Goal: Browse casually: Explore the website without a specific task or goal

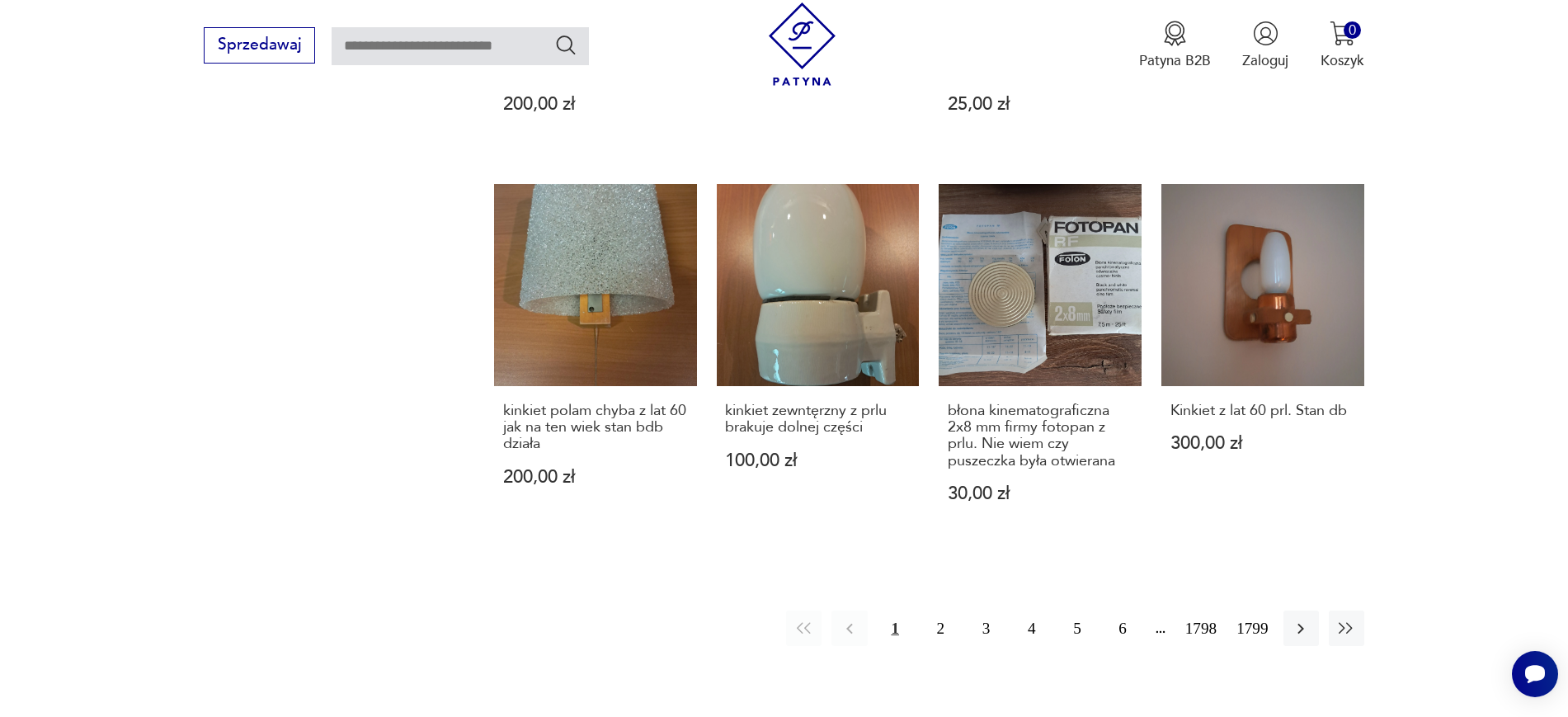
scroll to position [1577, 0]
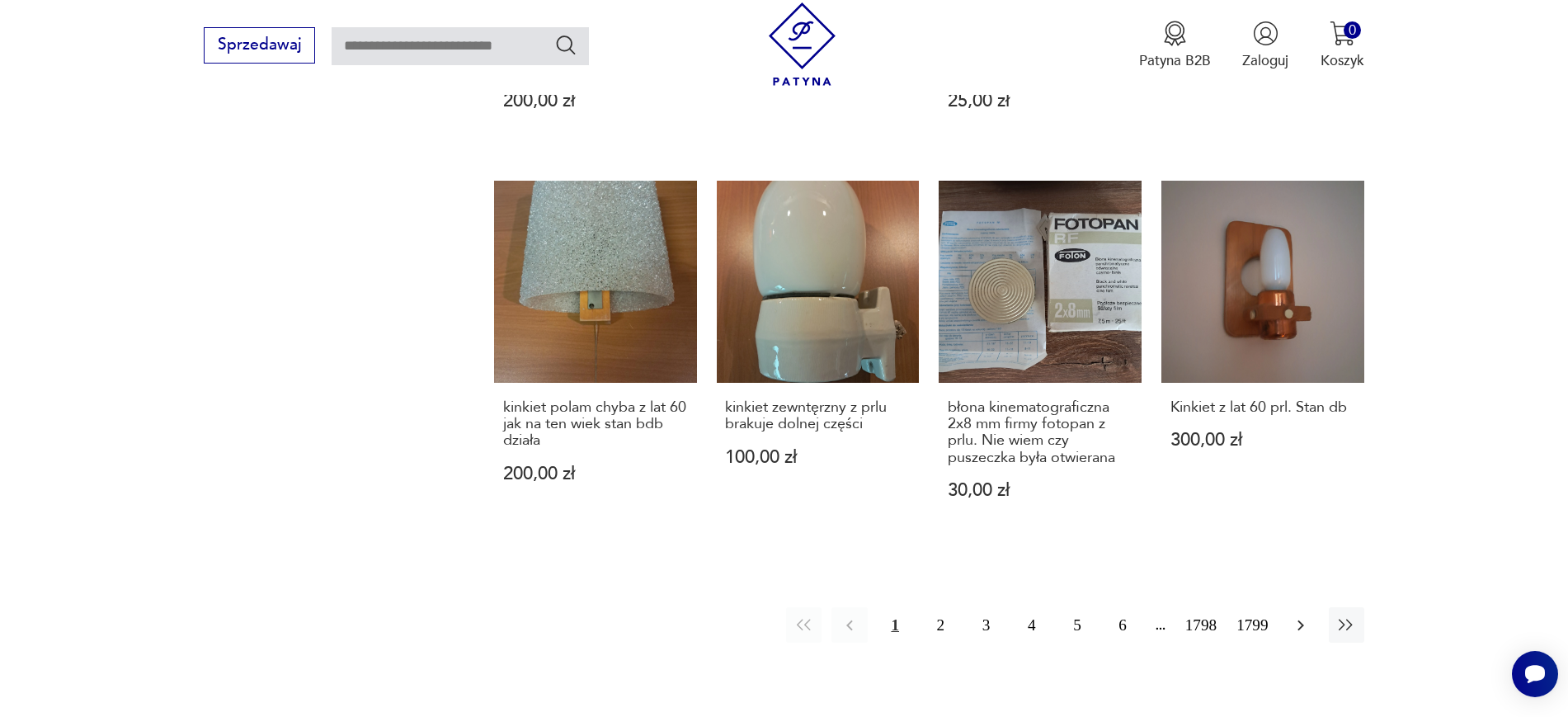
click at [1254, 573] on button "button" at bounding box center [1301, 624] width 36 height 36
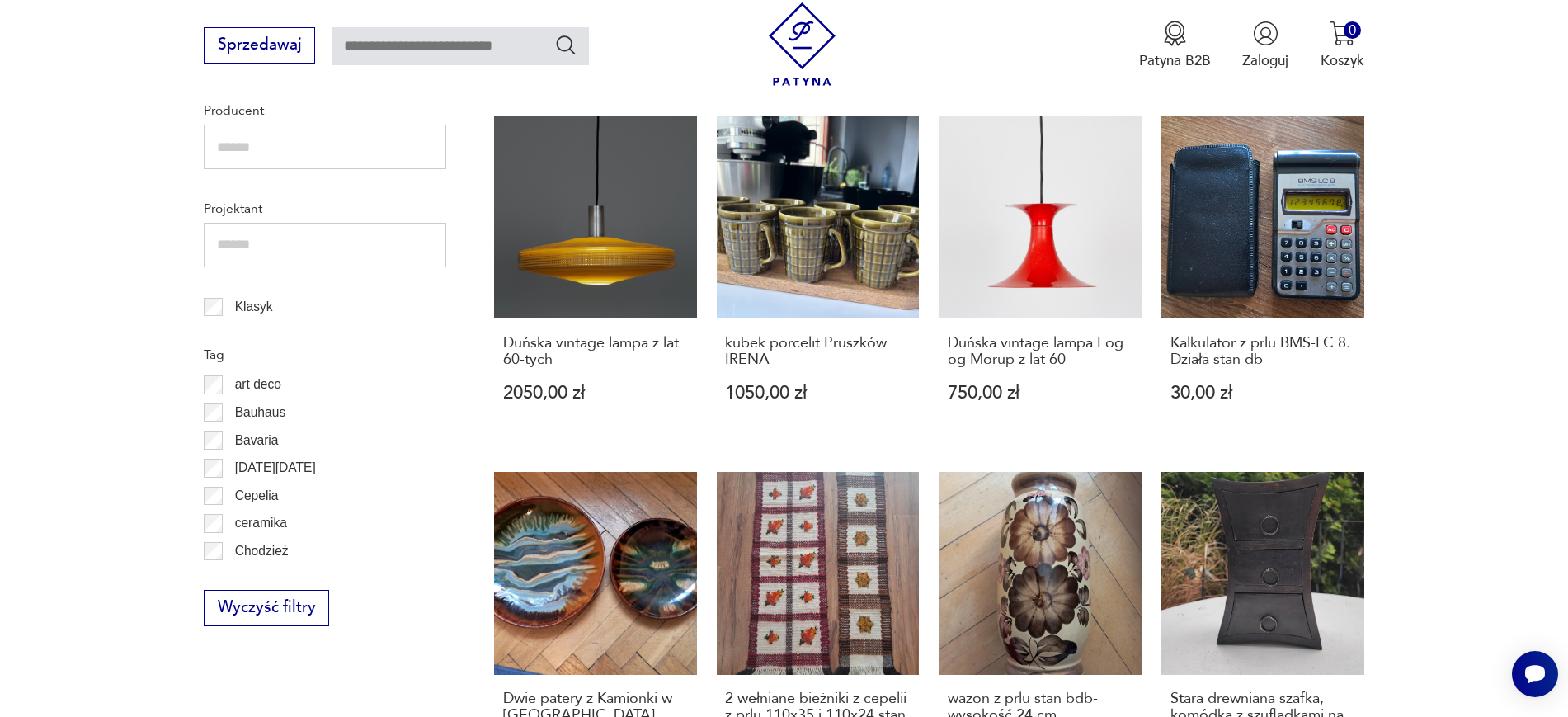
scroll to position [796, 0]
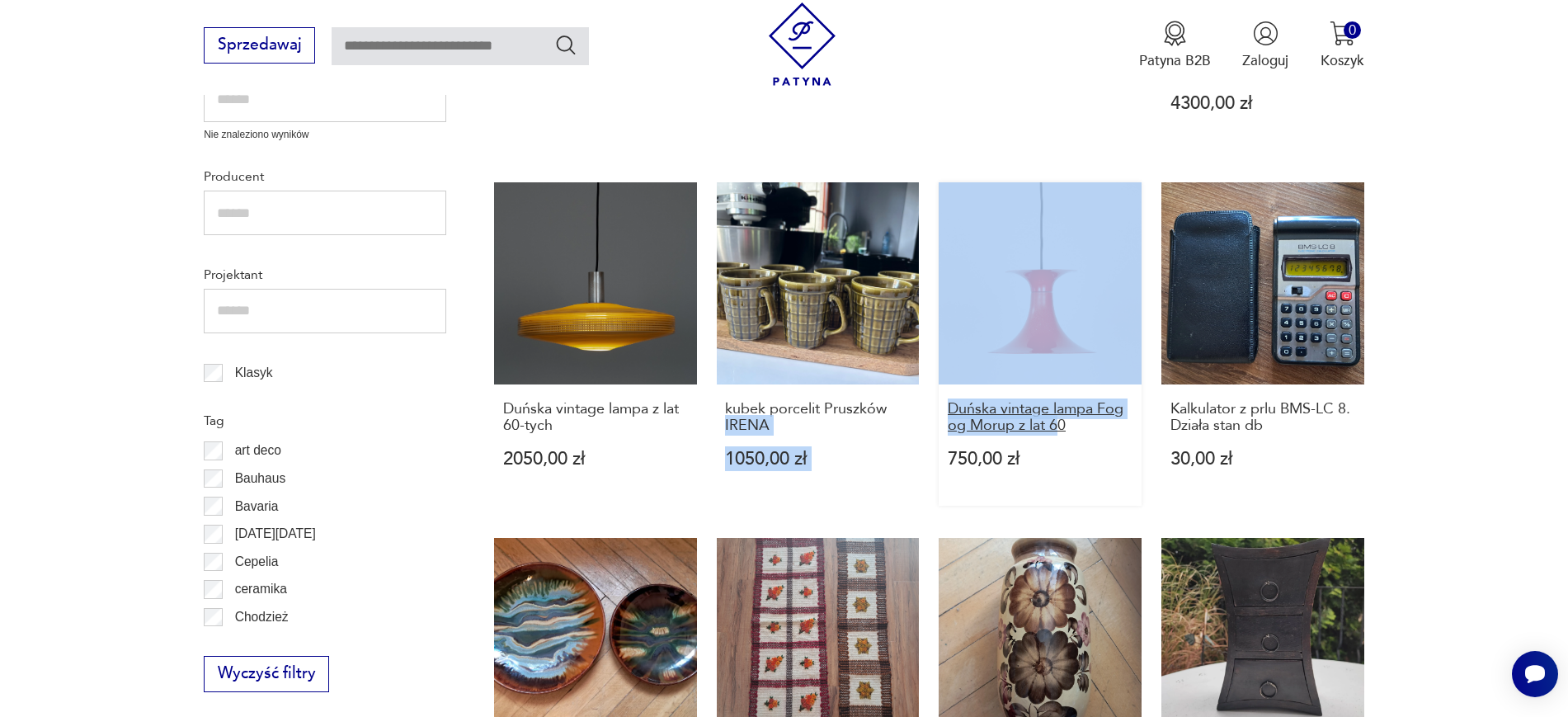
drag, startPoint x: 926, startPoint y: 410, endPoint x: 1062, endPoint y: 432, distance: 137.8
click at [1062, 432] on div "Czasopismo z prlu zwierciadło [DATE] roku. Stan db 15,00 zł Zestaw do kawy Domi…" at bounding box center [929, 531] width 870 height 1475
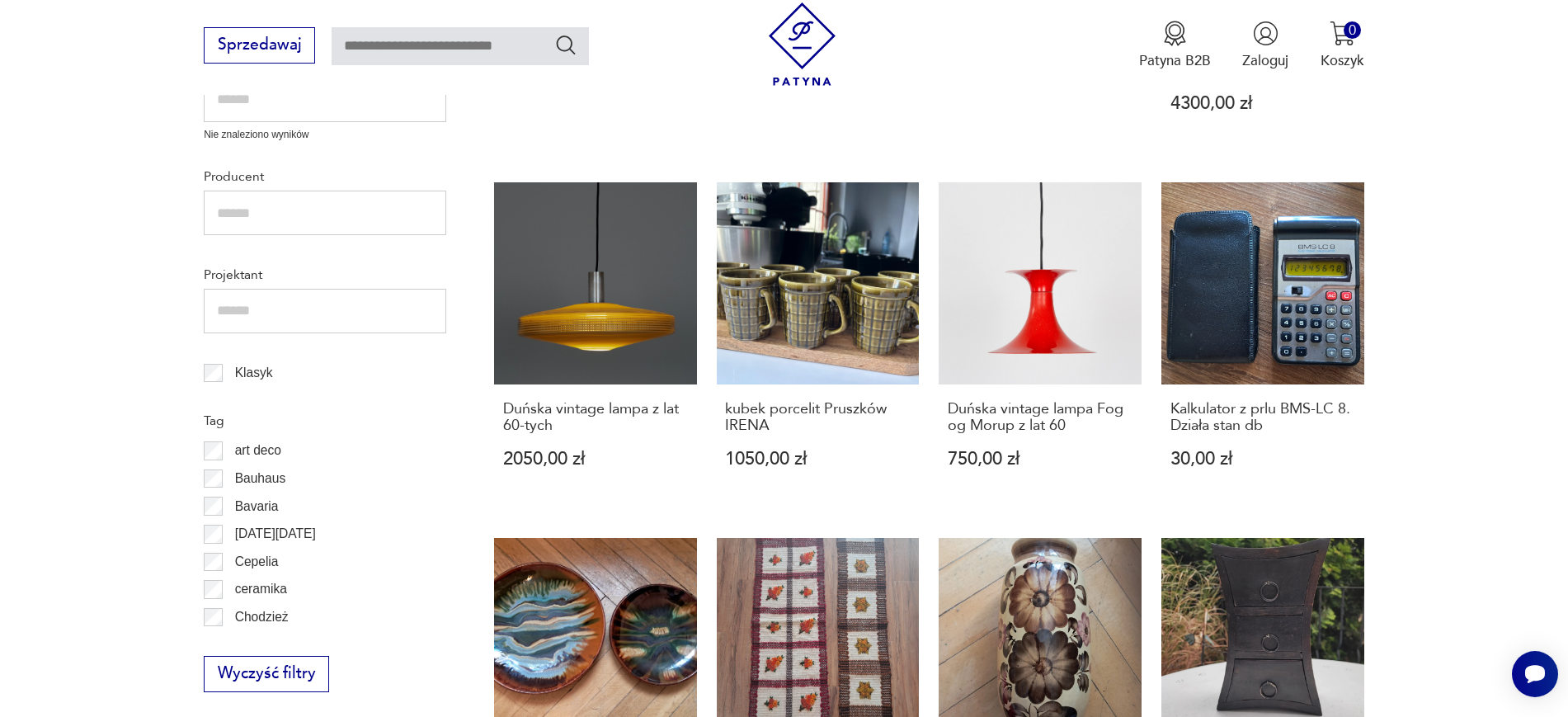
click at [1254, 421] on section "Filtruj produkty Cena MIN MAX OK Promocja Datowanie OK Kraj pochodzenia Nie zna…" at bounding box center [784, 599] width 1568 height 1736
drag, startPoint x: 931, startPoint y: 397, endPoint x: 1081, endPoint y: 433, distance: 154.3
click at [1081, 433] on div "Czasopismo z prlu zwierciadło [DATE] roku. Stan db 15,00 zł Zestaw do kawy Domi…" at bounding box center [929, 531] width 870 height 1475
copy h3 "Duńska vintage lampa Fog og Morup z lat 60"
drag, startPoint x: 480, startPoint y: 413, endPoint x: 565, endPoint y: 423, distance: 85.6
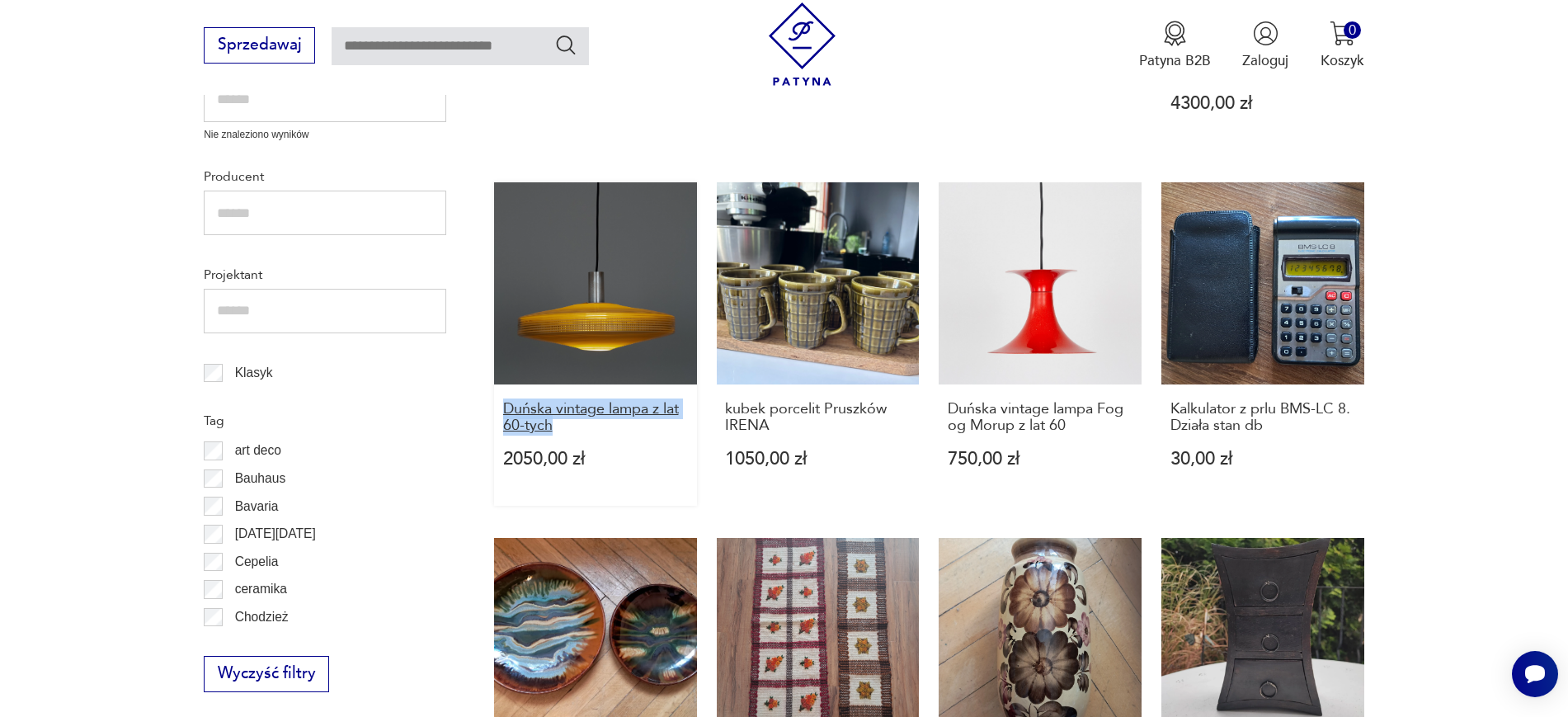
click at [565, 423] on section "Filtruj produkty Cena MIN MAX OK Promocja Datowanie OK Kraj pochodzenia Nie zna…" at bounding box center [784, 599] width 1568 height 1736
copy h3 "Duńska vintage lampa z lat 60-tych"
drag, startPoint x: 712, startPoint y: 407, endPoint x: 791, endPoint y: 433, distance: 83.2
click at [791, 433] on div "Czasopismo z prlu zwierciadło [DATE] roku. Stan db 15,00 zł Zestaw do kawy Domi…" at bounding box center [929, 531] width 870 height 1475
copy h3 "kubek porcelit Pruszków IRENA"
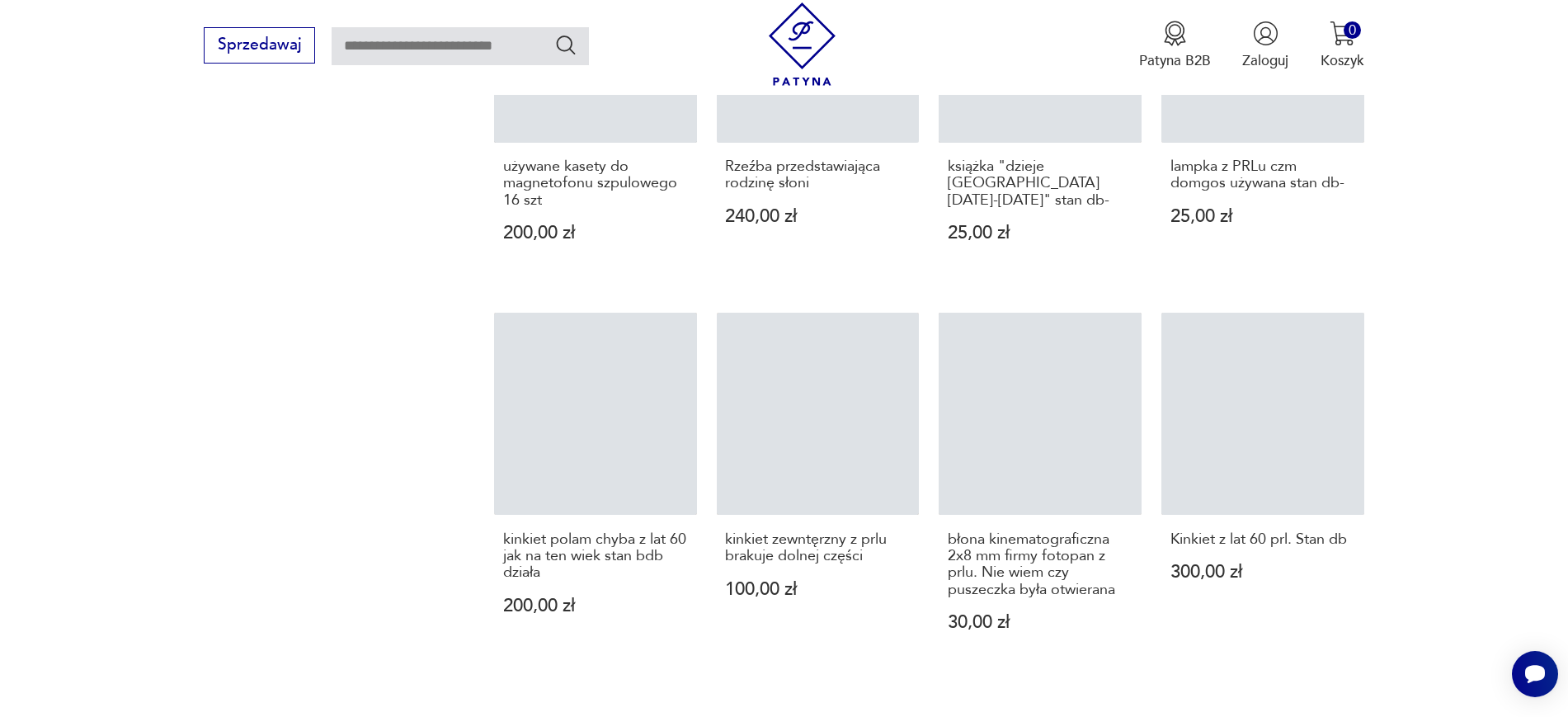
scroll to position [1577, 0]
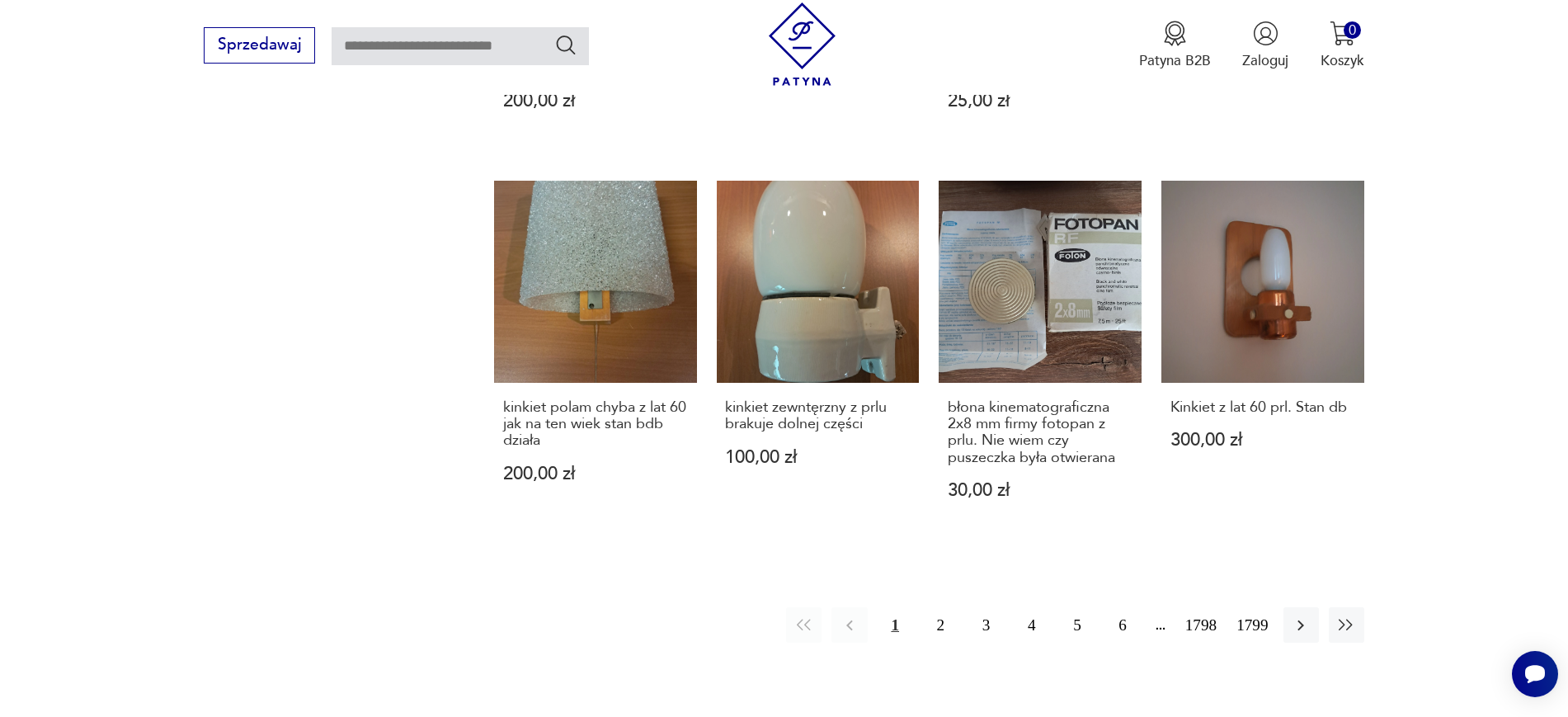
drag, startPoint x: 479, startPoint y: 378, endPoint x: 559, endPoint y: 403, distance: 83.8
copy h3 "kinkiet polam chyba z lat 60 jak na ten wiek stan bdb działa"
drag, startPoint x: 714, startPoint y: 364, endPoint x: 875, endPoint y: 390, distance: 163.1
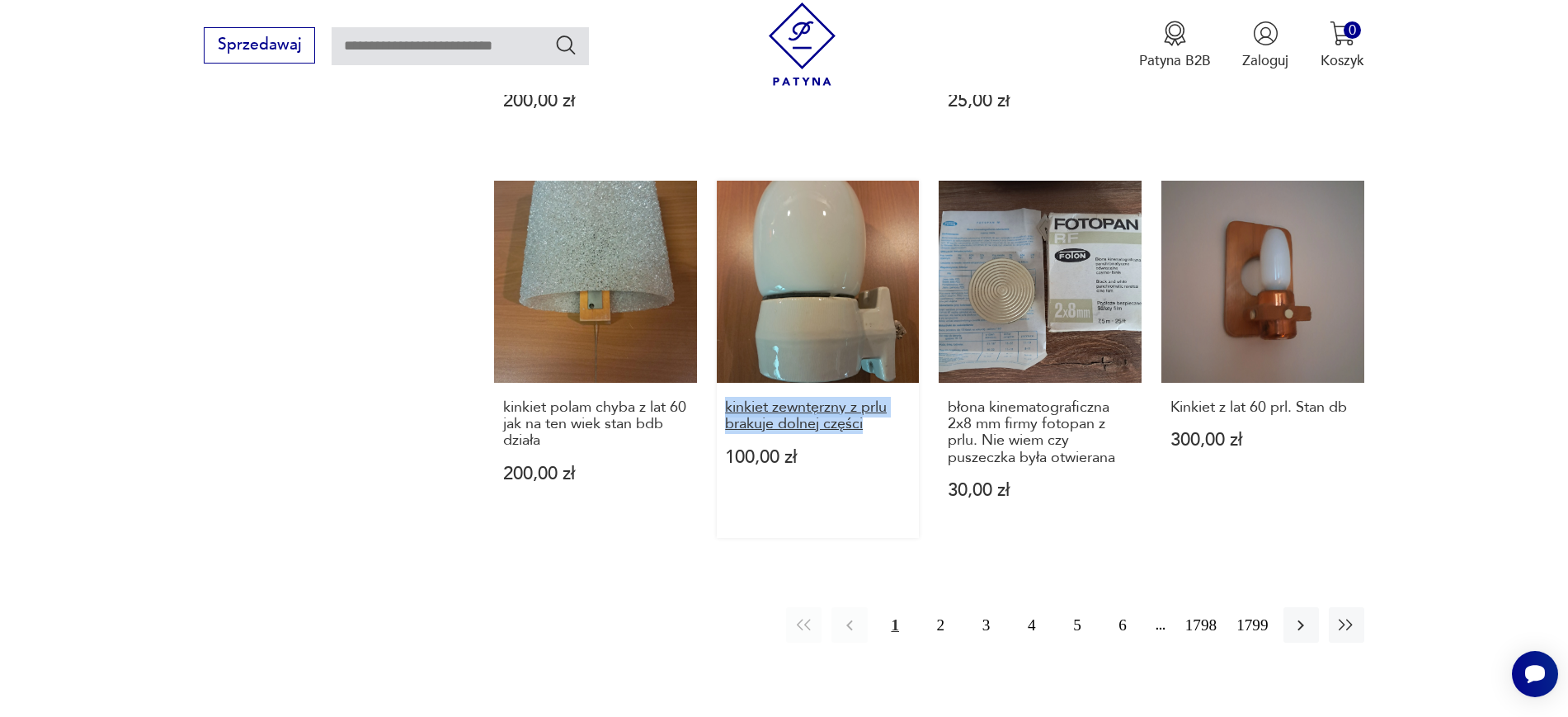
copy h3 "kinkiet zewntęrzny z prlu brakuje dolnej części"
drag, startPoint x: 814, startPoint y: 185, endPoint x: 197, endPoint y: 287, distance: 625.4
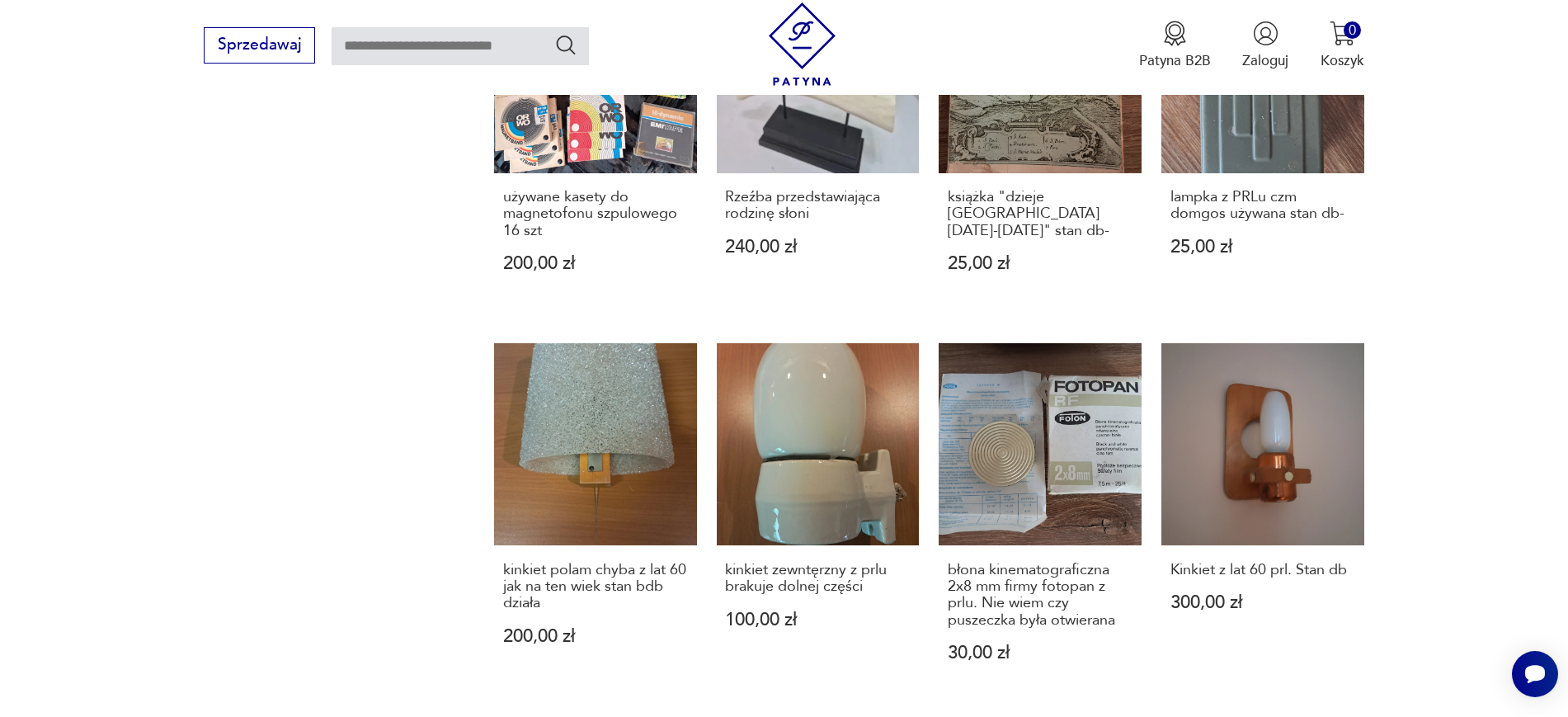
scroll to position [1410, 0]
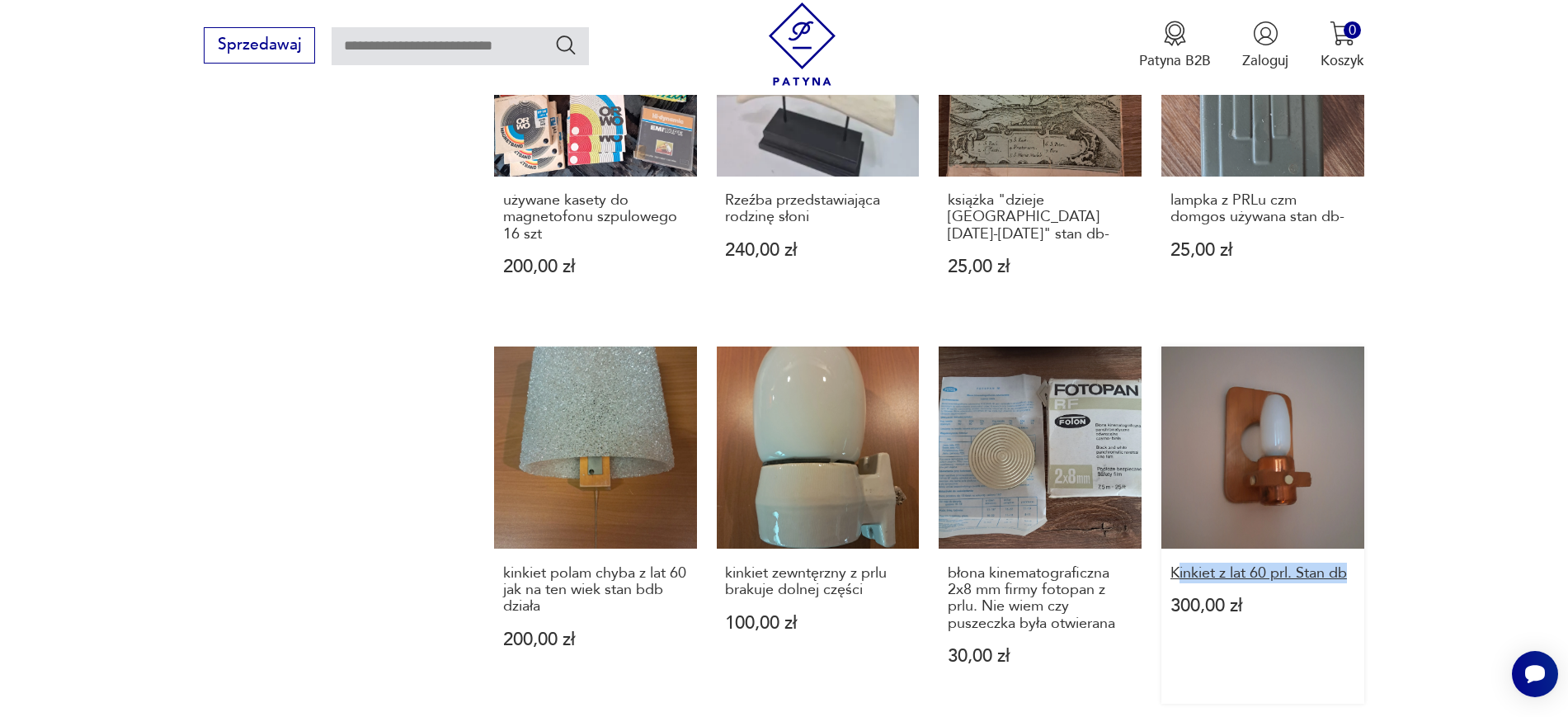
drag, startPoint x: 1407, startPoint y: 539, endPoint x: 1179, endPoint y: 538, distance: 228.0
click at [1179, 538] on section "Filtruj produkty Cena MIN MAX OK Promocja Datowanie OK Kraj pochodzenia Nie zna…" at bounding box center [784, 10] width 1568 height 1787
copy h3 "inkiet z lat 60 prl. Stan db"
click at [1254, 204] on section "Filtruj produkty Cena MIN MAX OK Promocja Datowanie OK Kraj pochodzenia Nie zna…" at bounding box center [784, 10] width 1568 height 1787
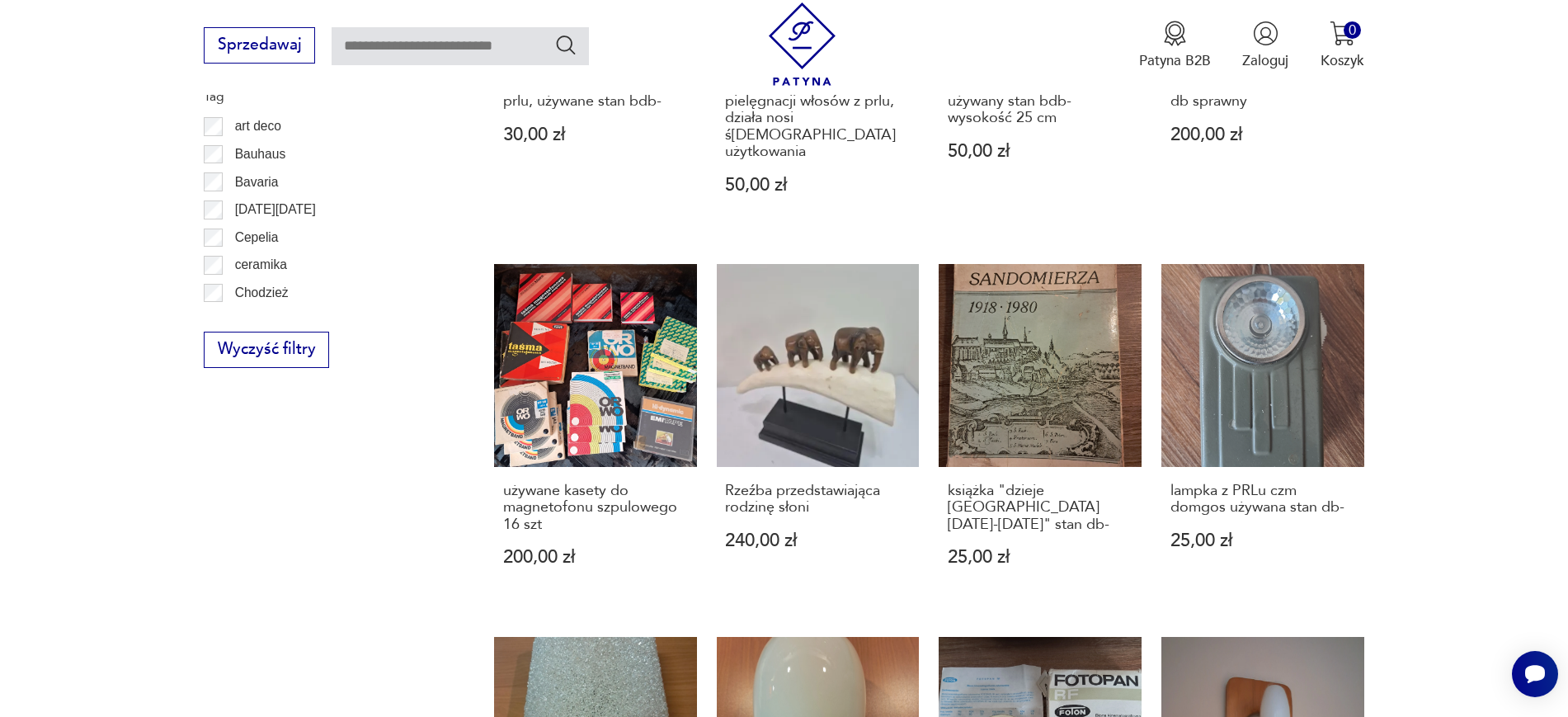
scroll to position [1050, 0]
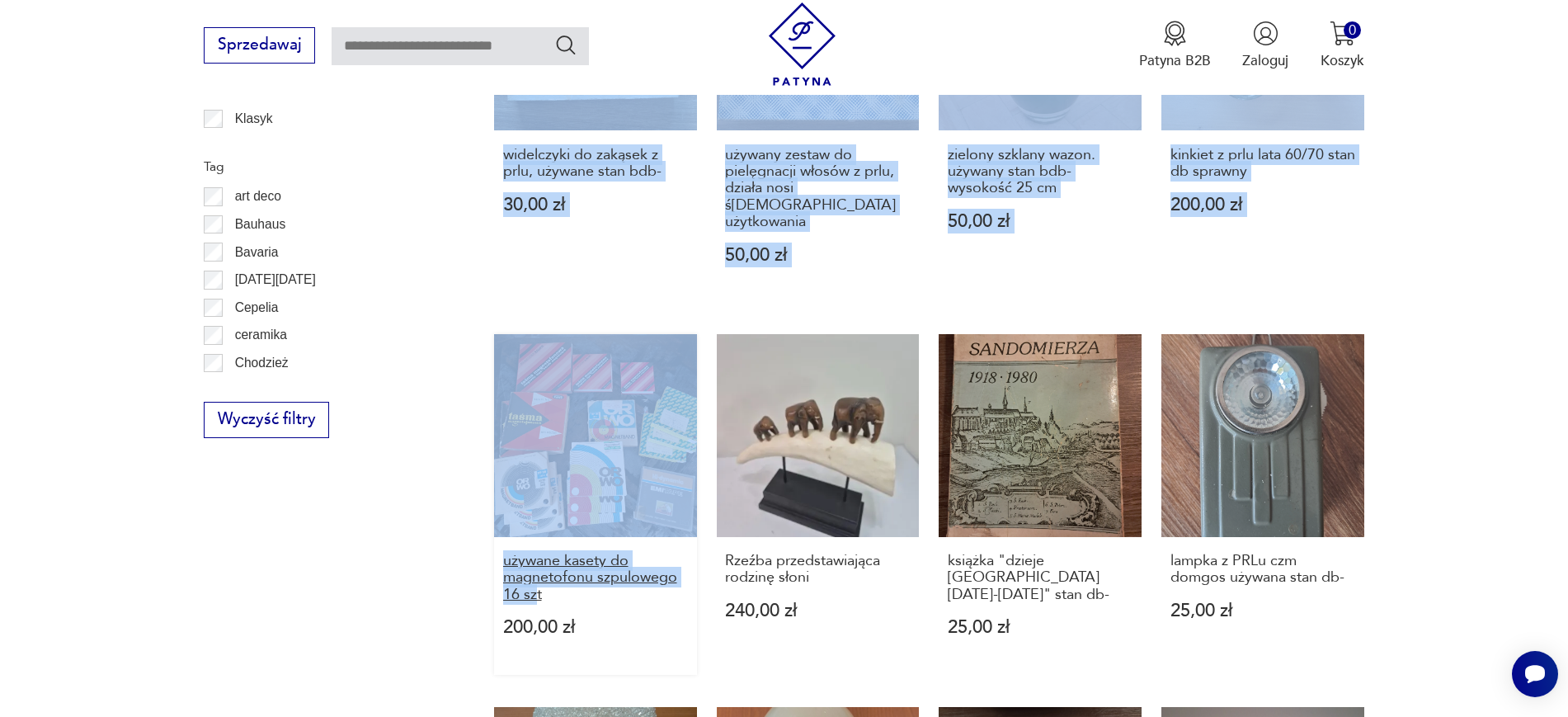
drag, startPoint x: 453, startPoint y: 535, endPoint x: 540, endPoint y: 563, distance: 91.4
click at [540, 563] on section "Filtruj produkty Cena MIN MAX OK Promocja Datowanie OK Kraj pochodzenia Nie zna…" at bounding box center [784, 370] width 1568 height 1787
click at [346, 573] on div "Filtruj produkty Cena MIN MAX OK Promocja Datowanie OK Kraj pochodzenia Nie zna…" at bounding box center [325, 327] width 243 height 1682
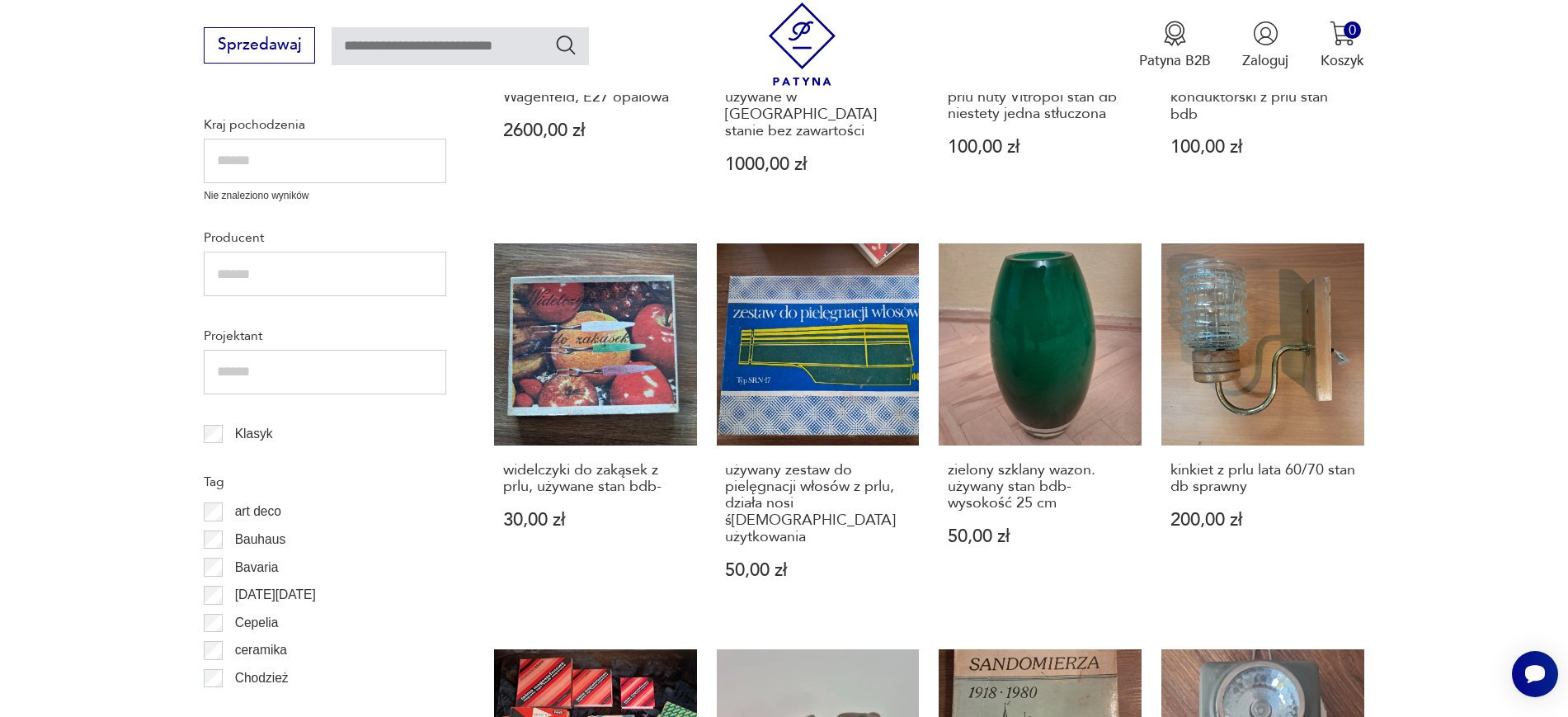
scroll to position [732, 0]
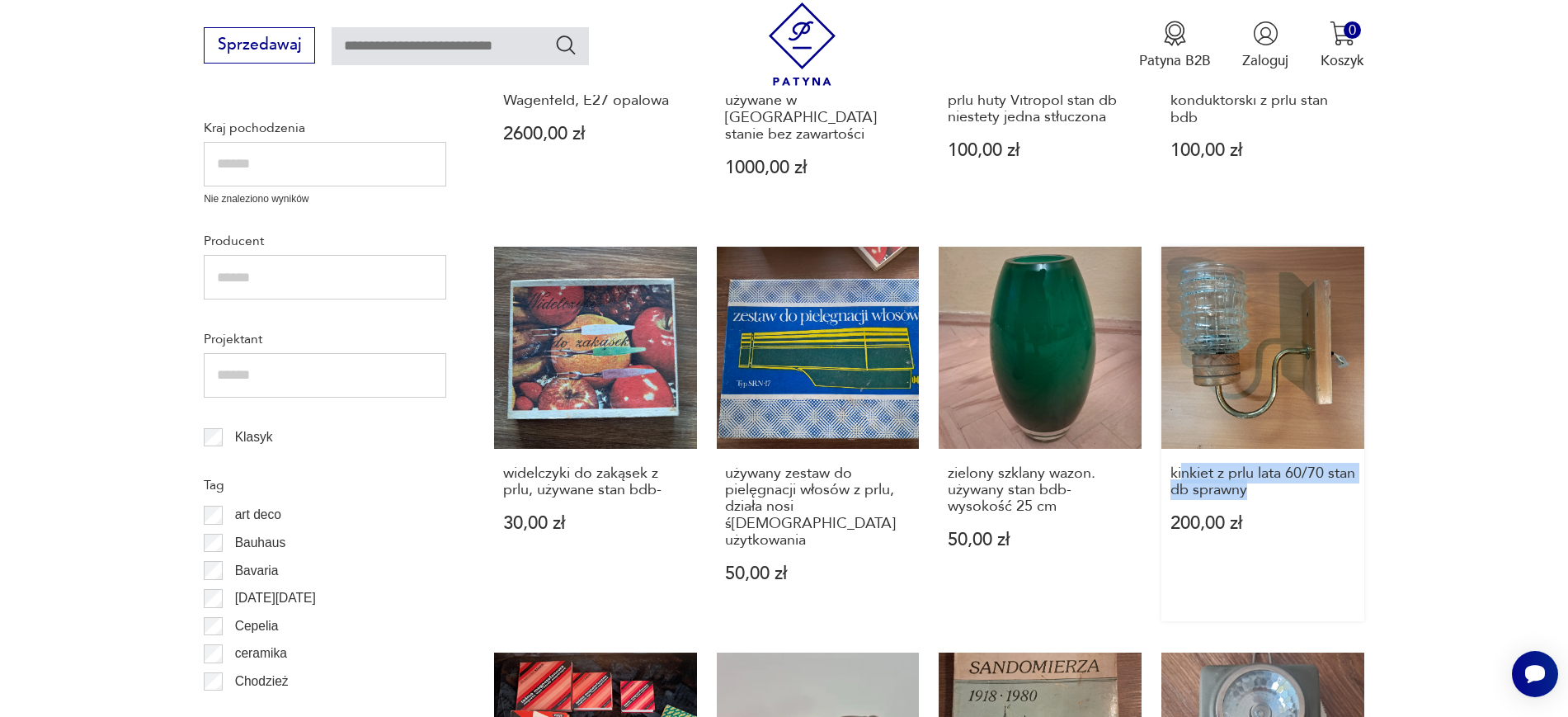
drag, startPoint x: 1424, startPoint y: 470, endPoint x: 1182, endPoint y: 444, distance: 243.4
click at [1182, 444] on section "Filtruj produkty Cena MIN MAX OK Promocja Datowanie OK Kraj pochodzenia Nie zna…" at bounding box center [784, 688] width 1568 height 1787
copy h3 "nkiet z prlu lata 60/70 stan db sprawny"
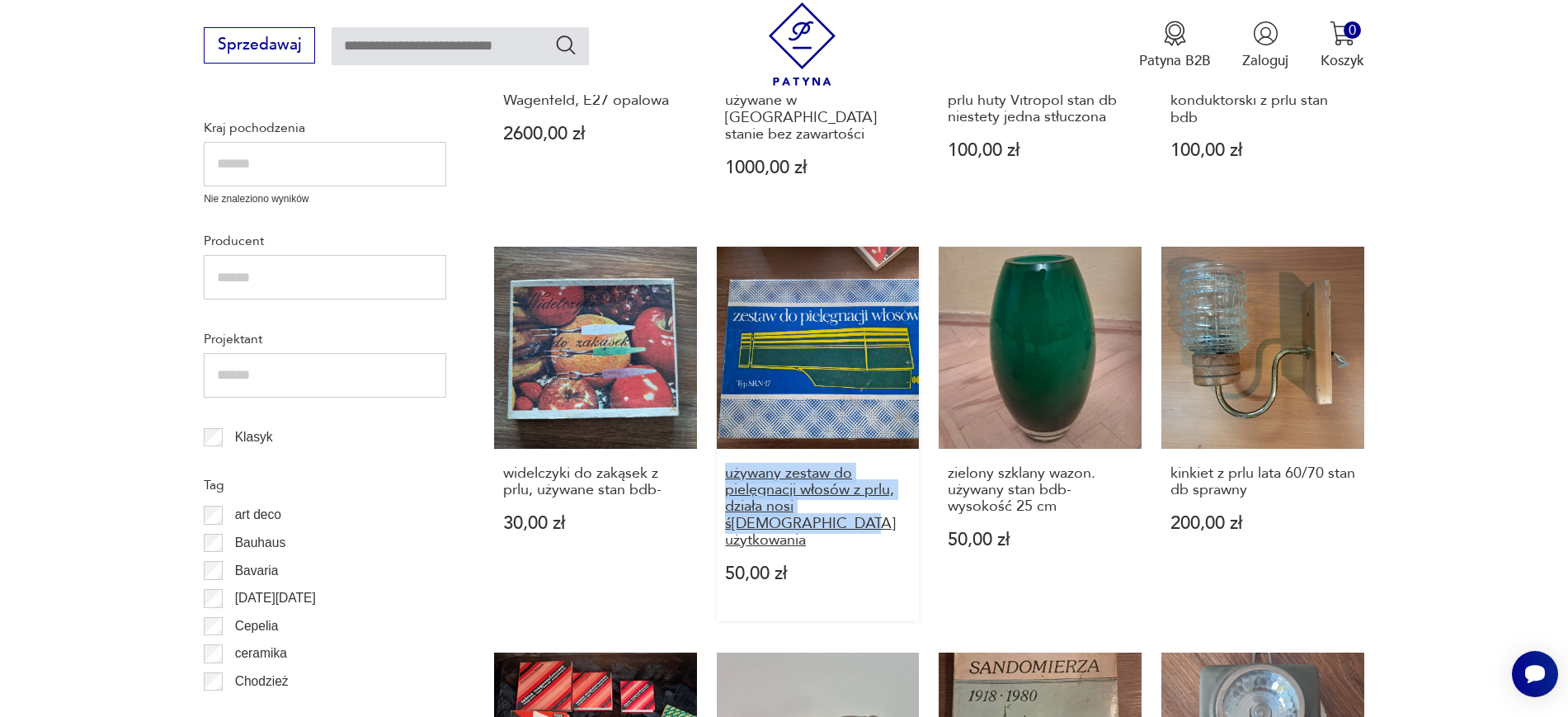
drag, startPoint x: 711, startPoint y: 455, endPoint x: 826, endPoint y: 510, distance: 127.5
click at [826, 510] on div "Lampa stołowa Tecnolumen Wagenfeld, E27 opalowa 2600,00 zł Sprzedam meble z prl…" at bounding box center [929, 620] width 870 height 1526
copy h3 "używany zestaw do pielęgnacji włosów z prlu, działa nosi ś[DEMOGRAPHIC_DATA] uż…"
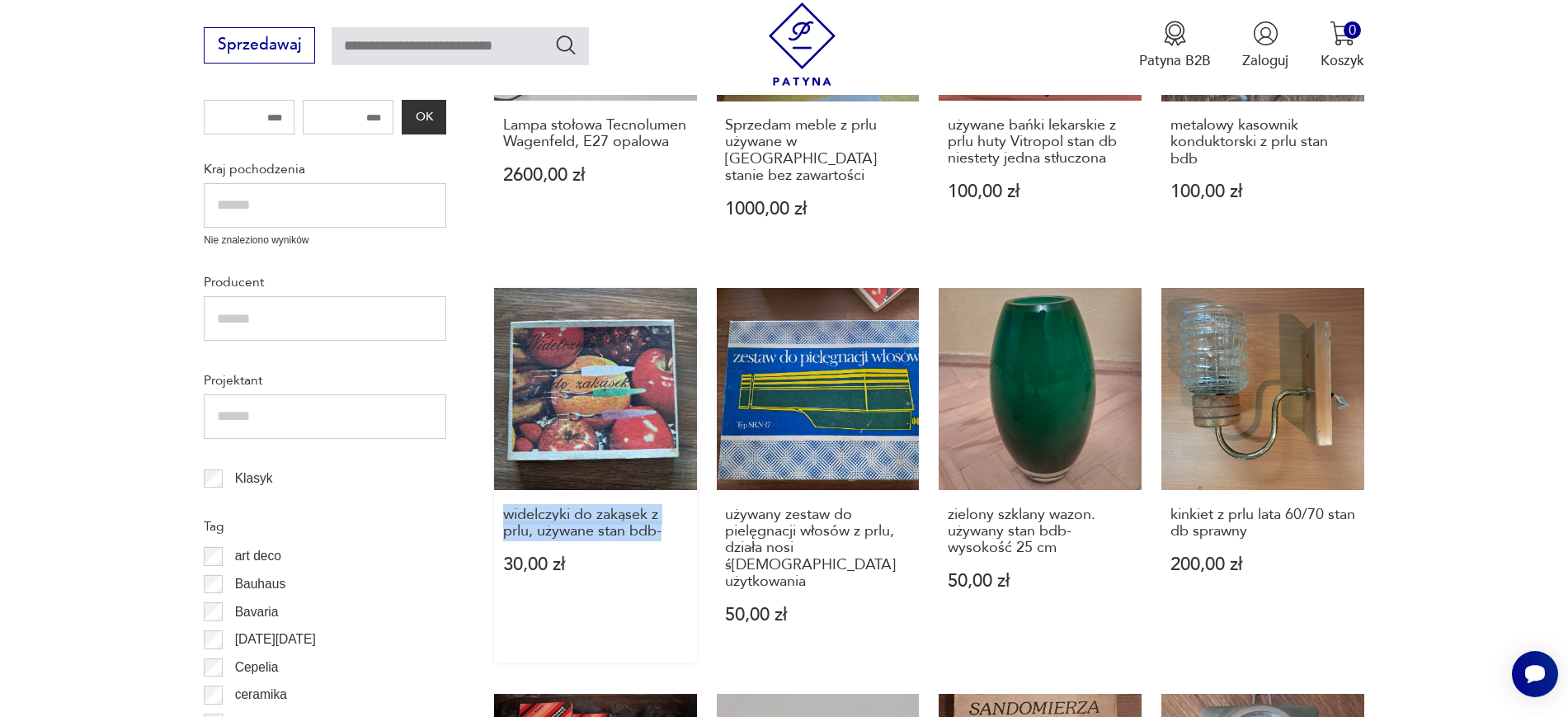
drag, startPoint x: 489, startPoint y: 499, endPoint x: 669, endPoint y: 529, distance: 182.5
click at [669, 529] on section "Filtruj produkty Cena MIN MAX OK Promocja Datowanie OK Kraj pochodzenia Nie zna…" at bounding box center [784, 729] width 1568 height 1787
copy h3 "widelczyki do zakąsek z prlu, używane stan bdb-"
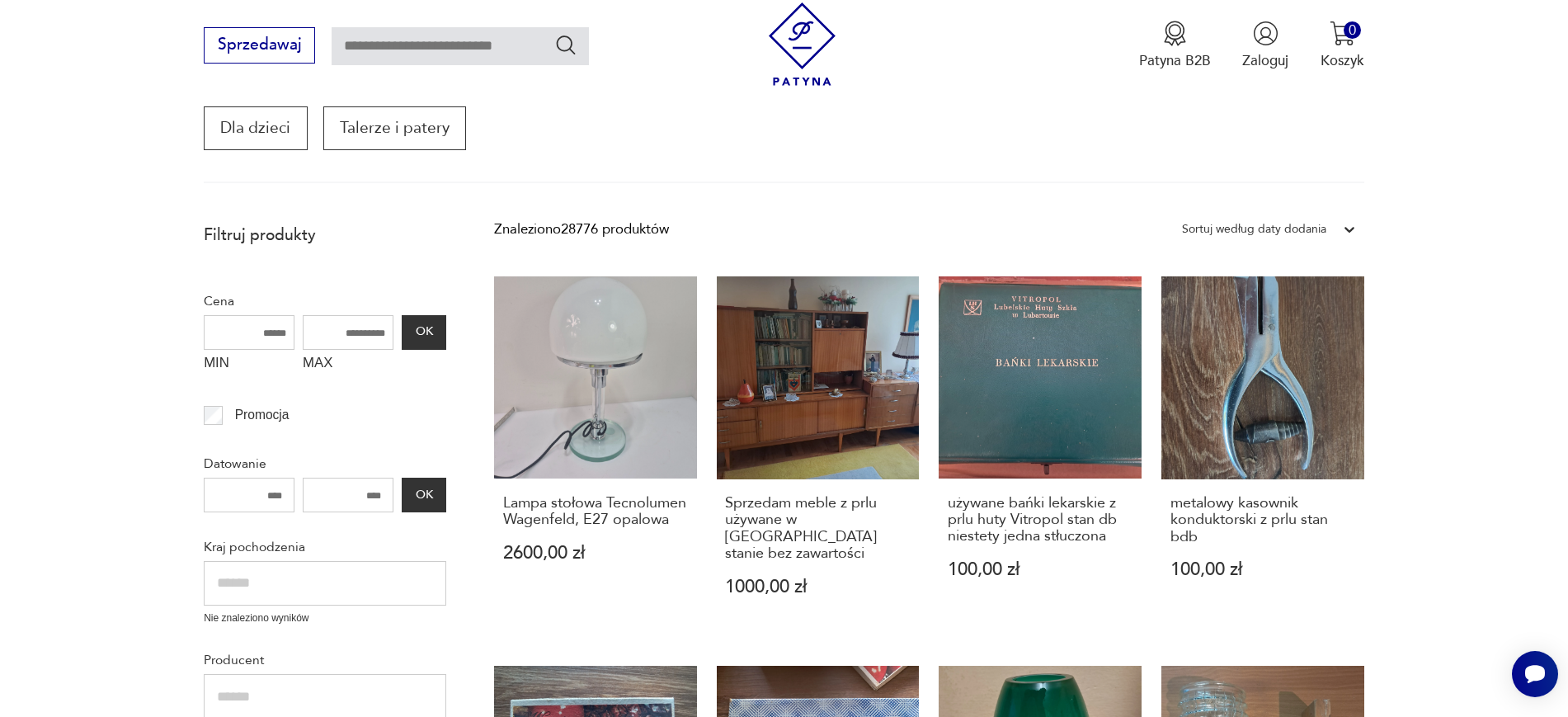
scroll to position [309, 0]
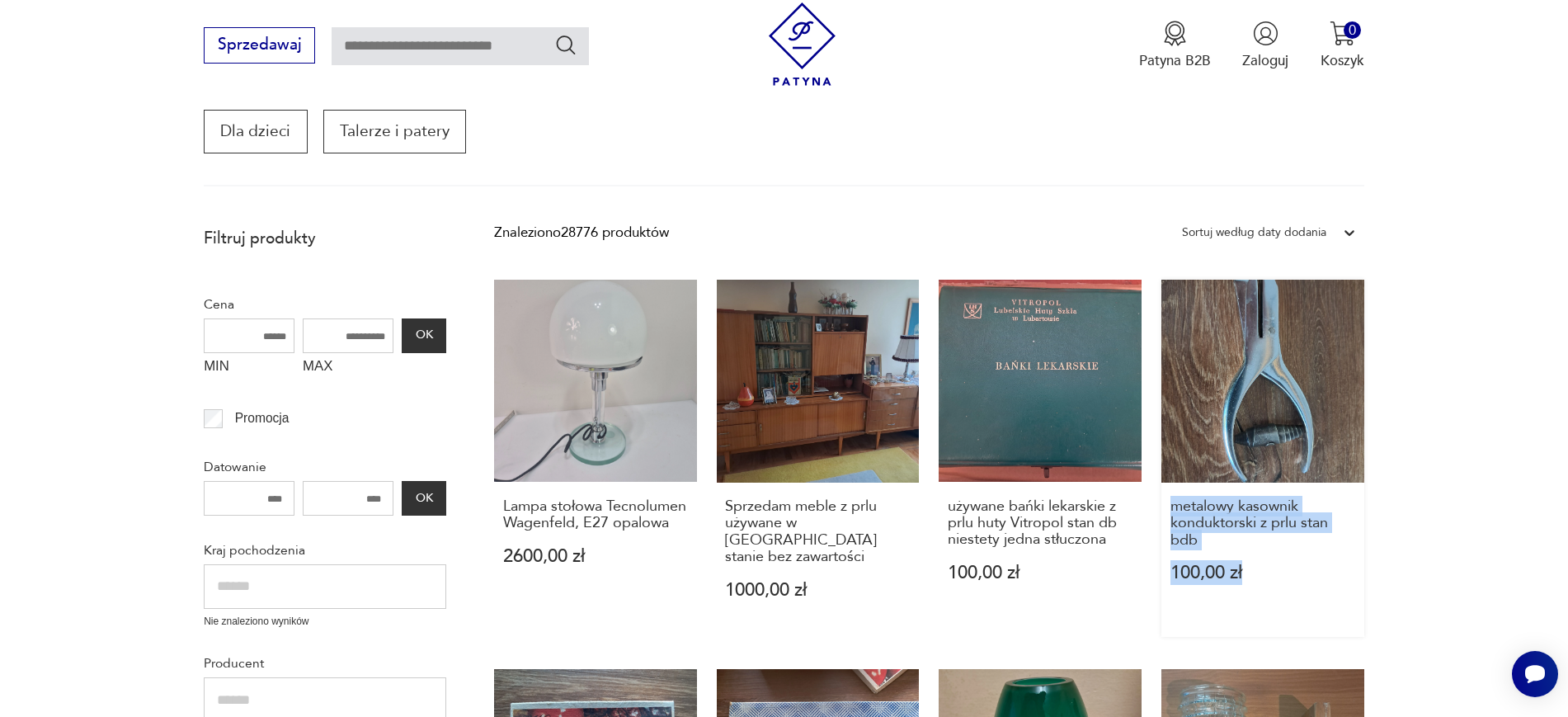
drag, startPoint x: 1383, startPoint y: 559, endPoint x: 1167, endPoint y: 507, distance: 222.2
copy div "metalowy kasownik konduktorski z prlu stan bdb 100,00 zł"
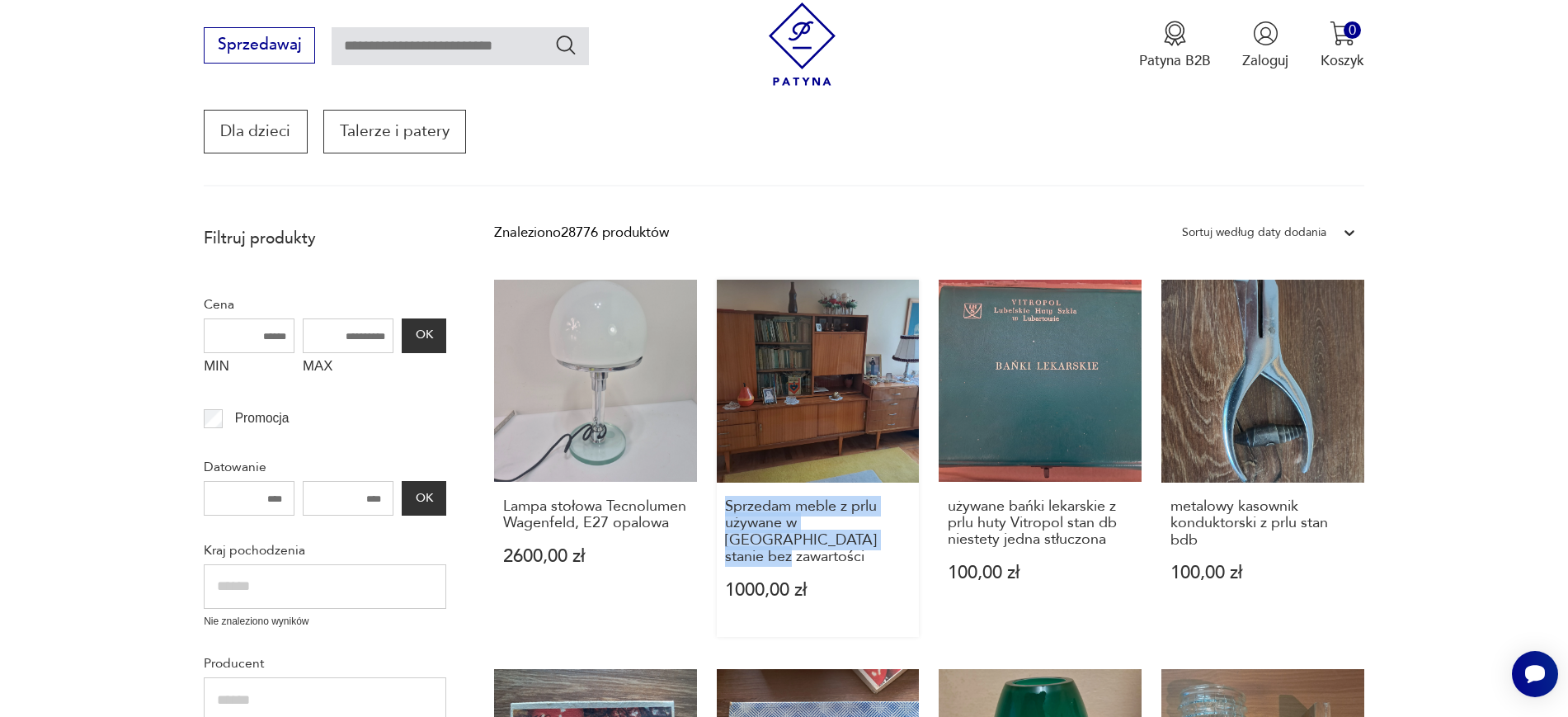
drag, startPoint x: 712, startPoint y: 500, endPoint x: 824, endPoint y: 553, distance: 123.9
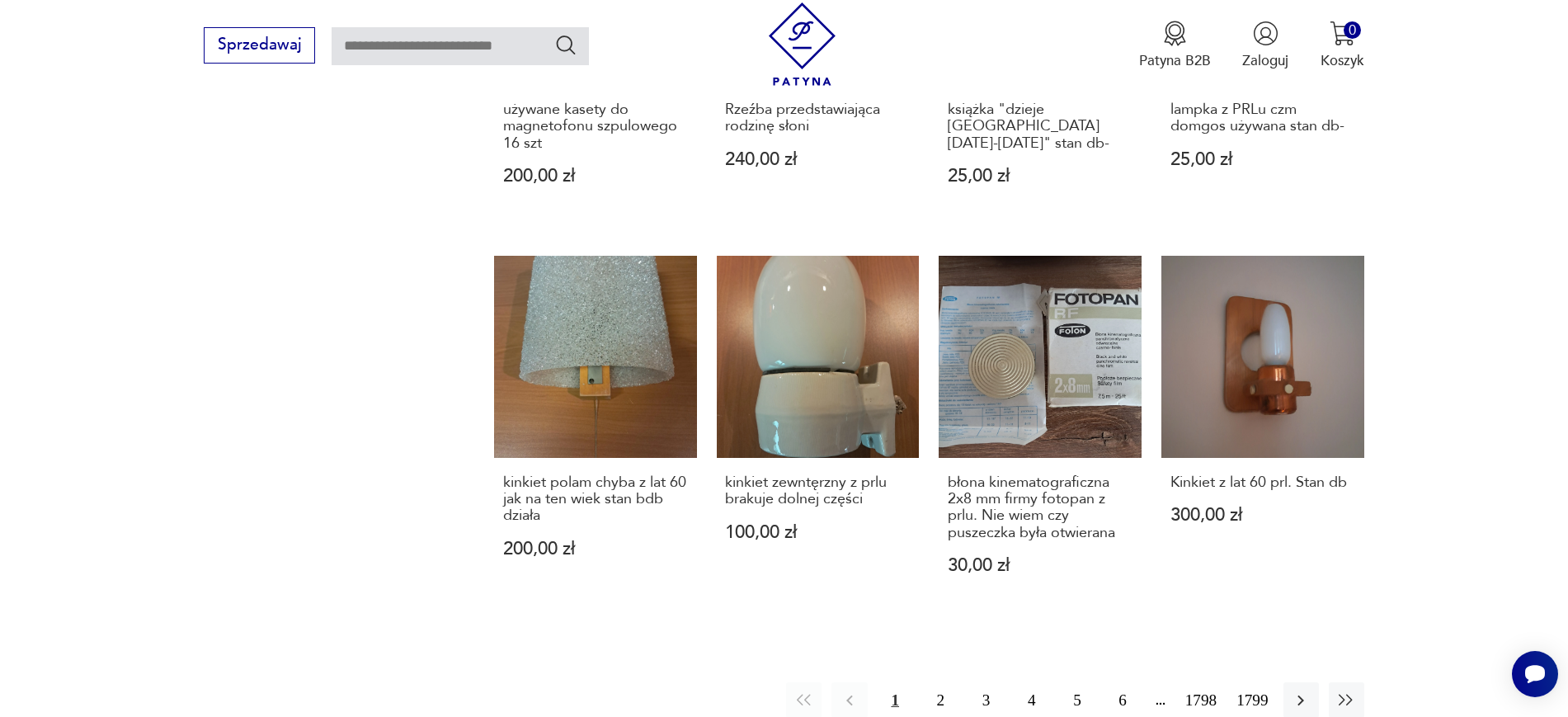
scroll to position [1560, 0]
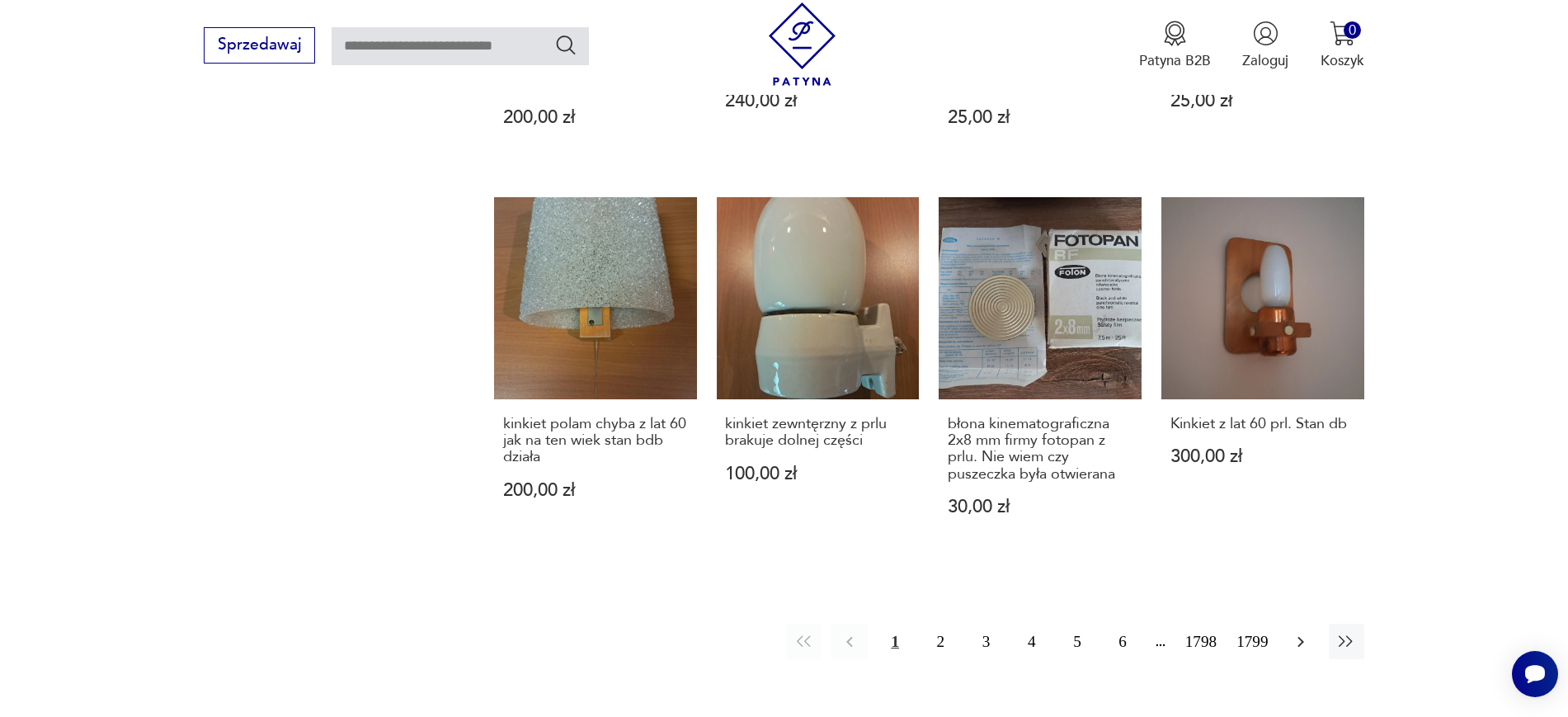
click at [1254, 573] on button "button" at bounding box center [1301, 641] width 36 height 36
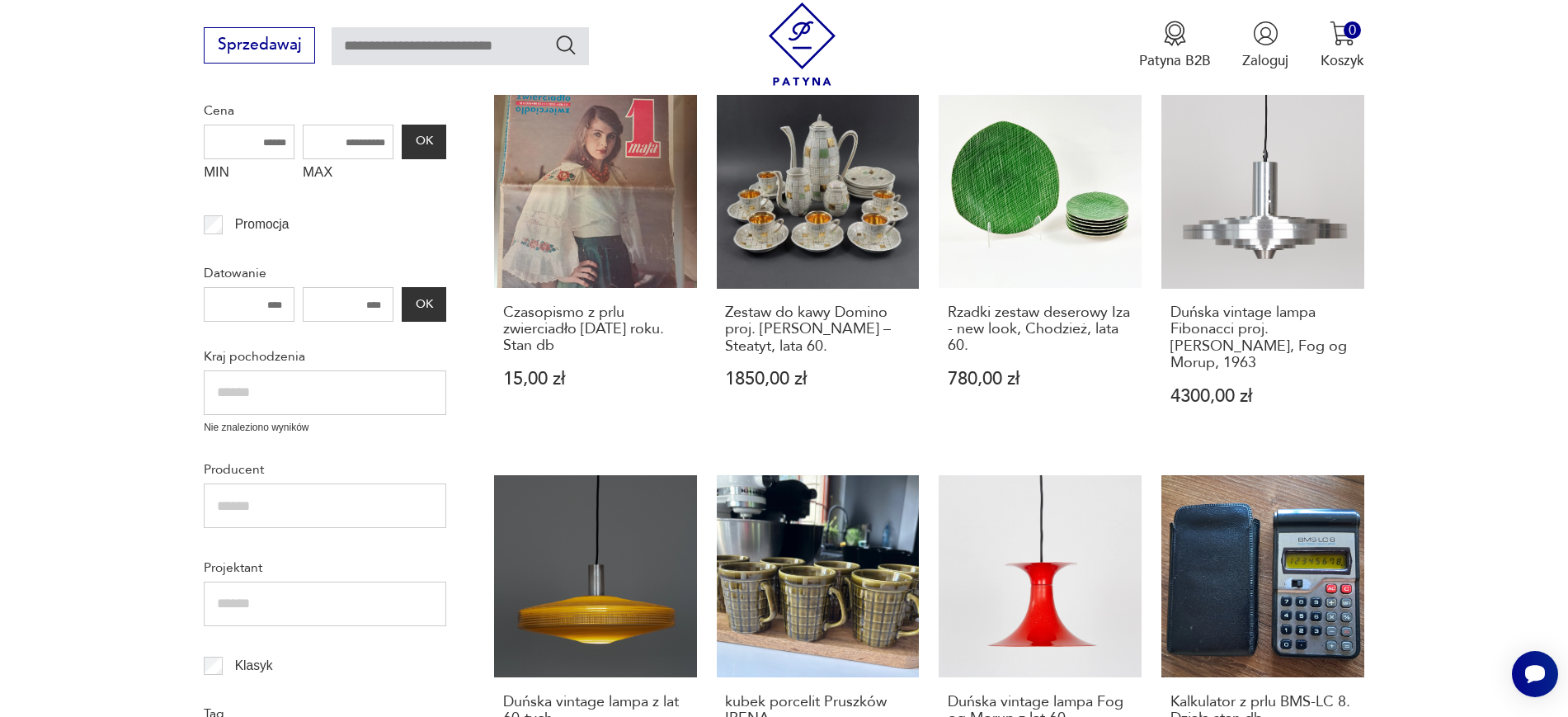
scroll to position [496, 0]
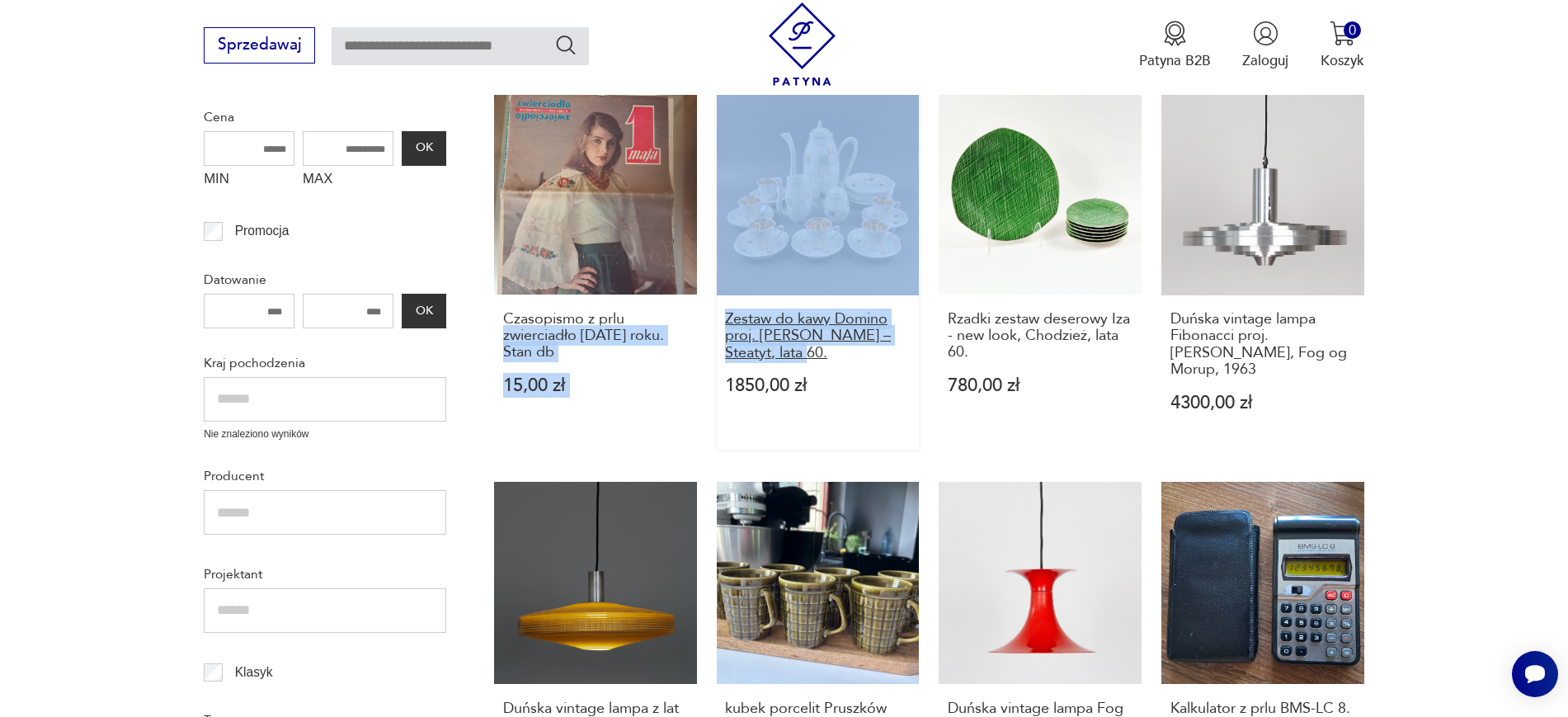
drag, startPoint x: 707, startPoint y: 309, endPoint x: 804, endPoint y: 352, distance: 106.1
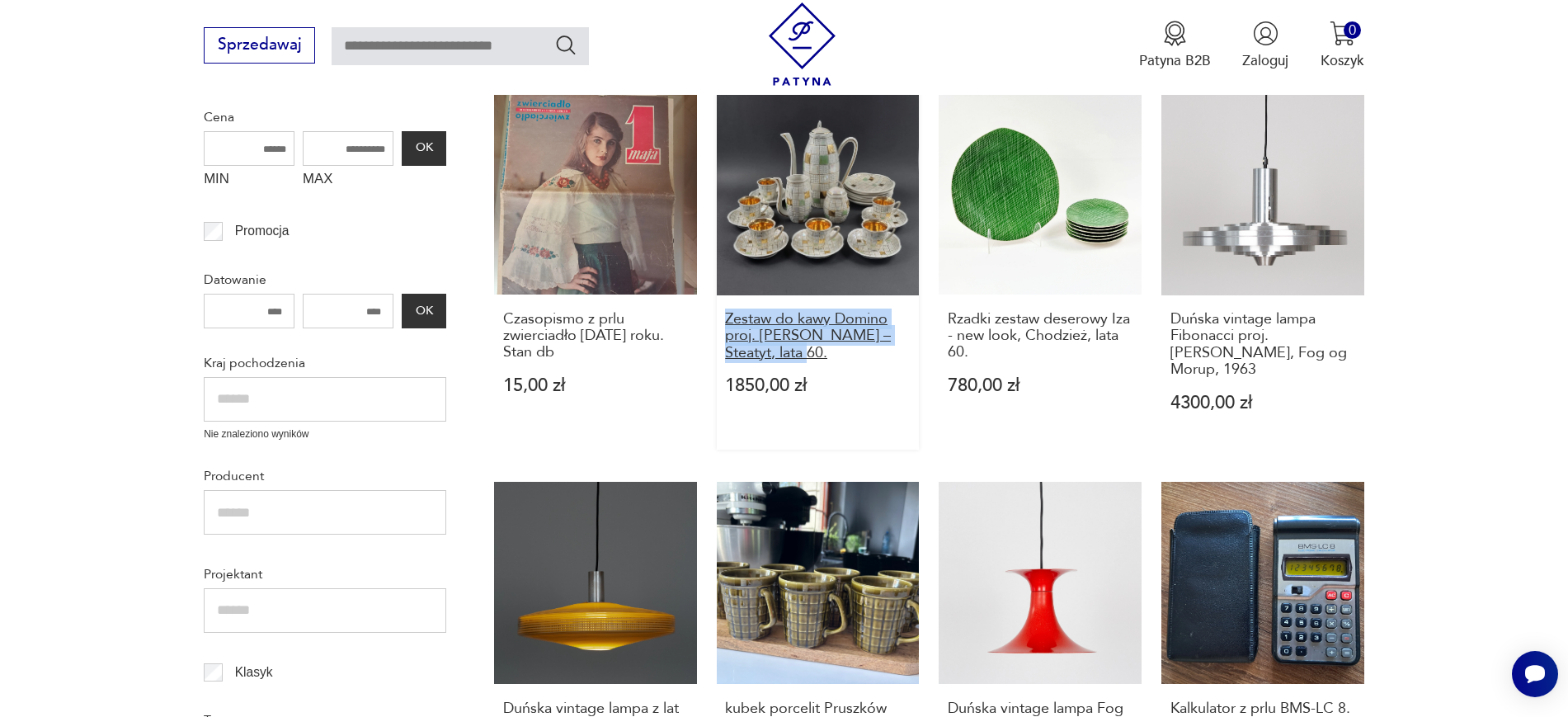
drag, startPoint x: 709, startPoint y: 316, endPoint x: 792, endPoint y: 353, distance: 90.9
drag, startPoint x: 1392, startPoint y: 368, endPoint x: 1185, endPoint y: 317, distance: 213.2
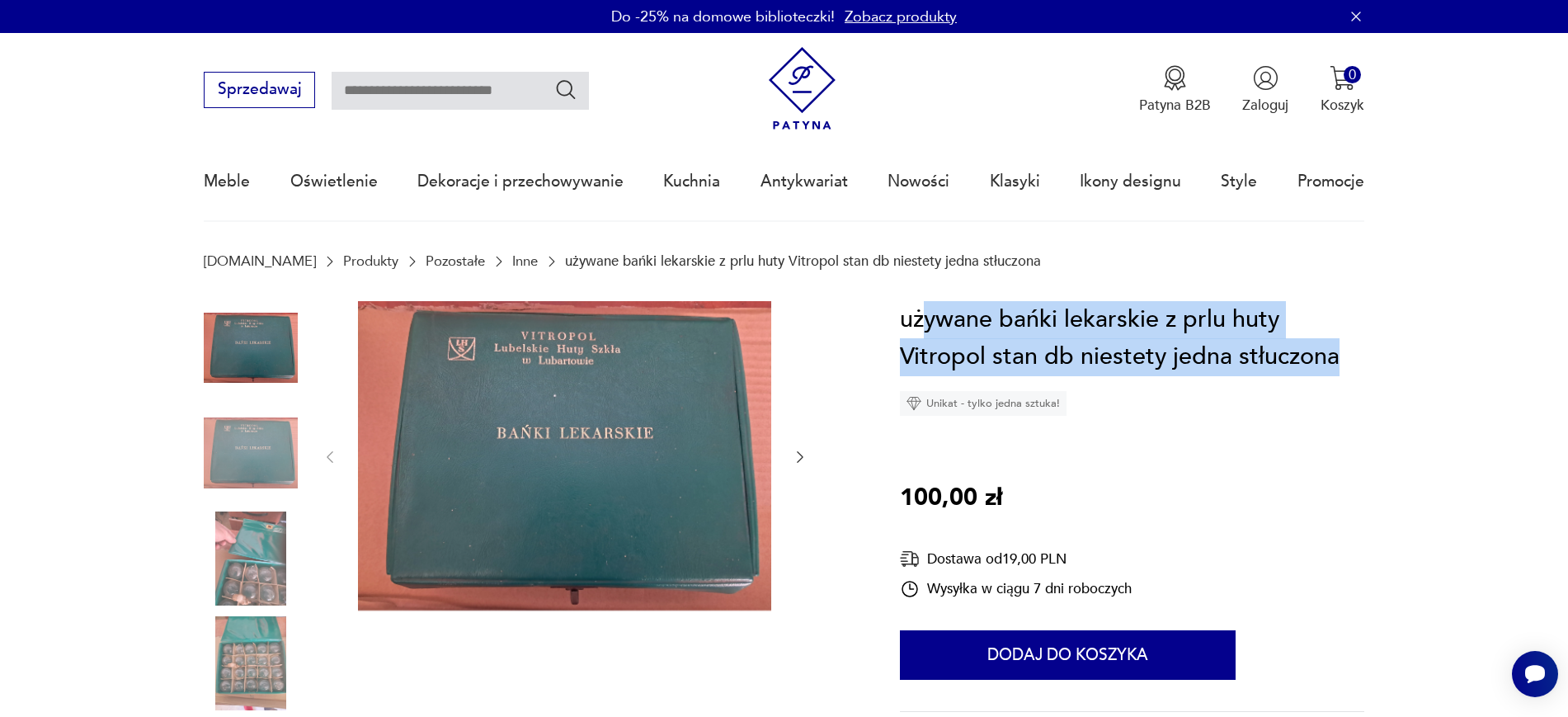
drag, startPoint x: 1356, startPoint y: 358, endPoint x: 920, endPoint y: 306, distance: 439.1
click at [920, 306] on h1 "używane bańki lekarskie z prlu huty Vitropol stan db niestety jedna stłuczona" at bounding box center [1132, 339] width 464 height 75
copy h1 "ywane bańki lekarskie z prlu huty Vitropol stan db niestety jedna stłuczona"
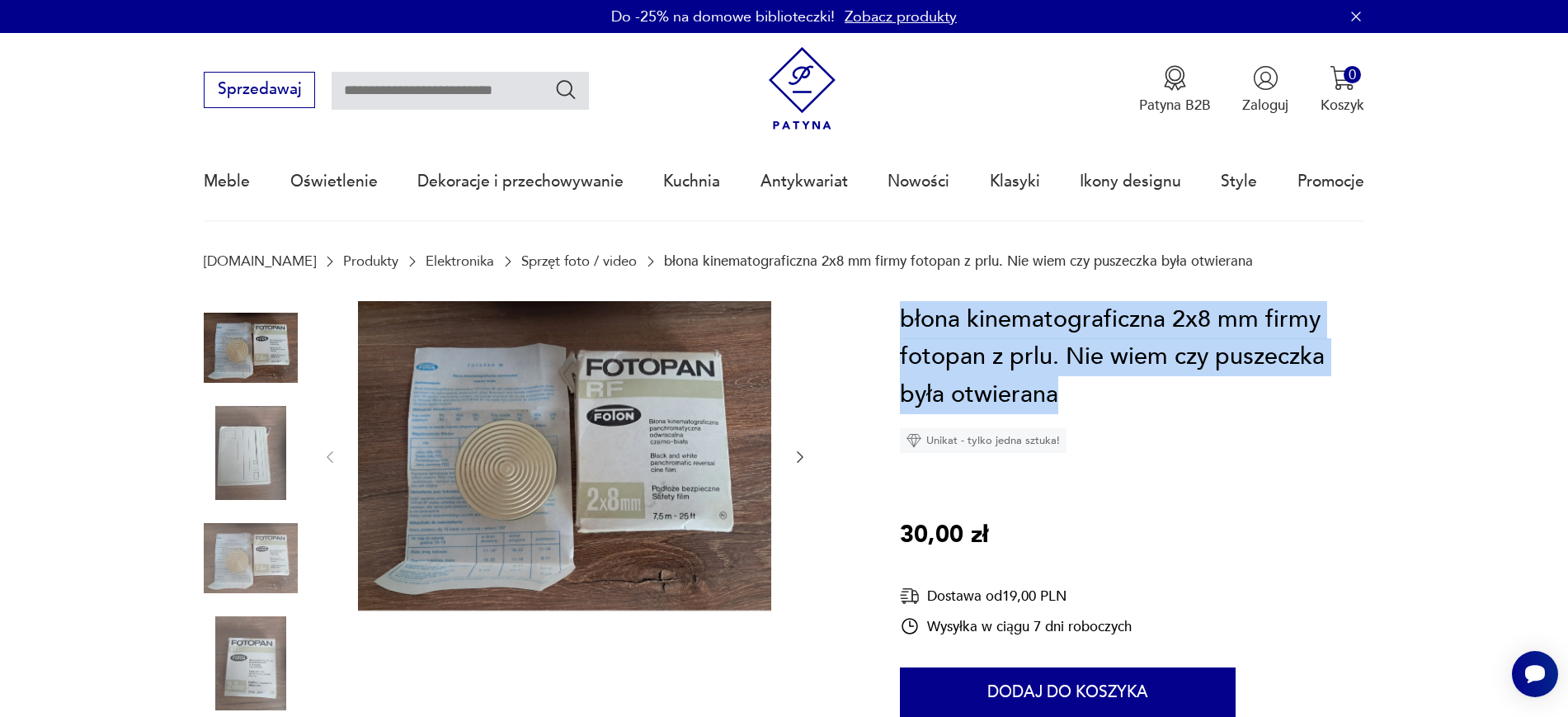
drag, startPoint x: 1078, startPoint y: 392, endPoint x: 898, endPoint y: 318, distance: 194.6
click at [898, 318] on section "Opis produktu błona kinematograficzna 2x8 mm firmy fotopan z prlu. Nie wiem czy…" at bounding box center [784, 730] width 1568 height 858
copy h1 "błona kinematograficzna 2x8 mm firmy fotopan z prlu. Nie wiem czy puszeczka był…"
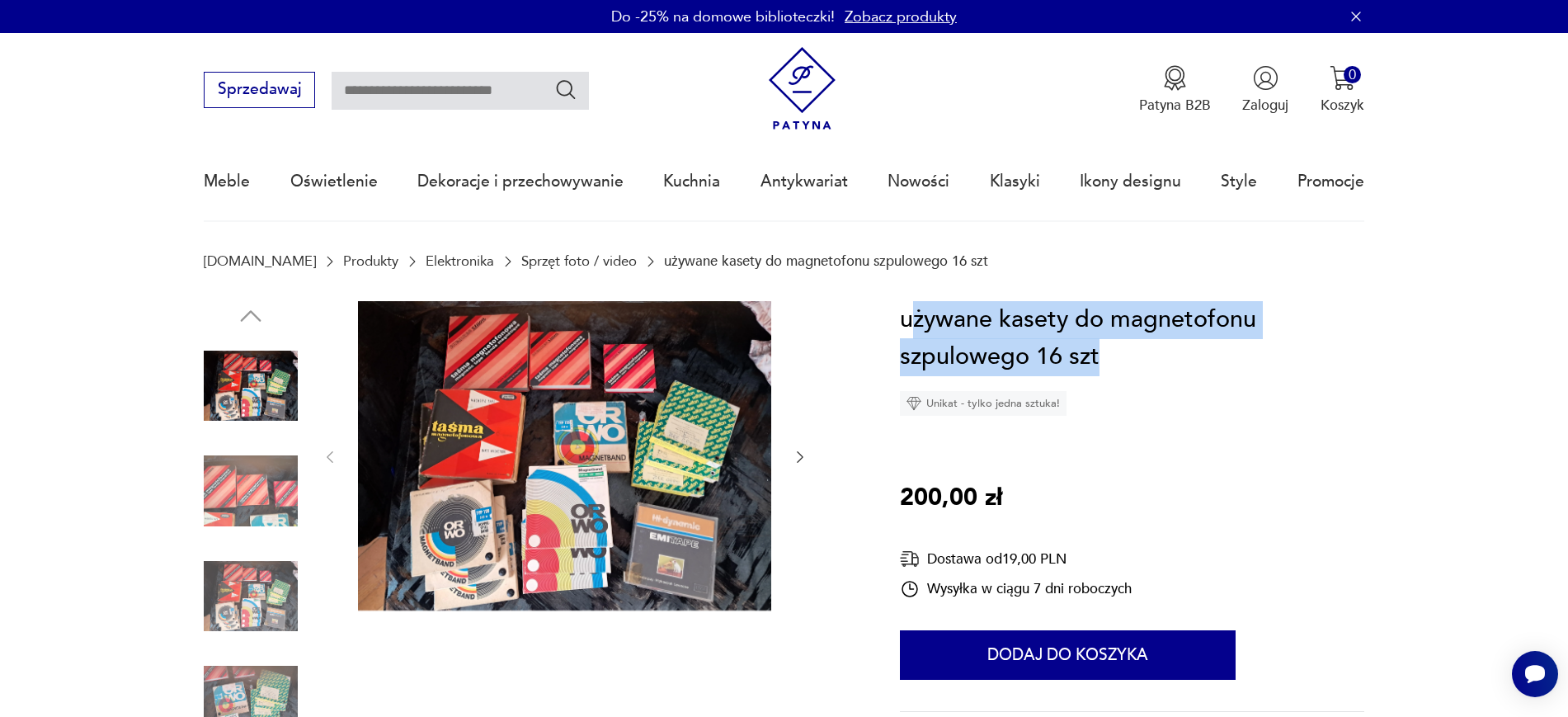
drag, startPoint x: 1177, startPoint y: 348, endPoint x: 918, endPoint y: 320, distance: 260.5
click at [918, 320] on h1 "używane kasety do magnetofonu szpulowego 16 szt" at bounding box center [1132, 339] width 464 height 75
copy h1 "żywane kasety do magnetofonu szpulowego 16 szt"
